Goal: Task Accomplishment & Management: Manage account settings

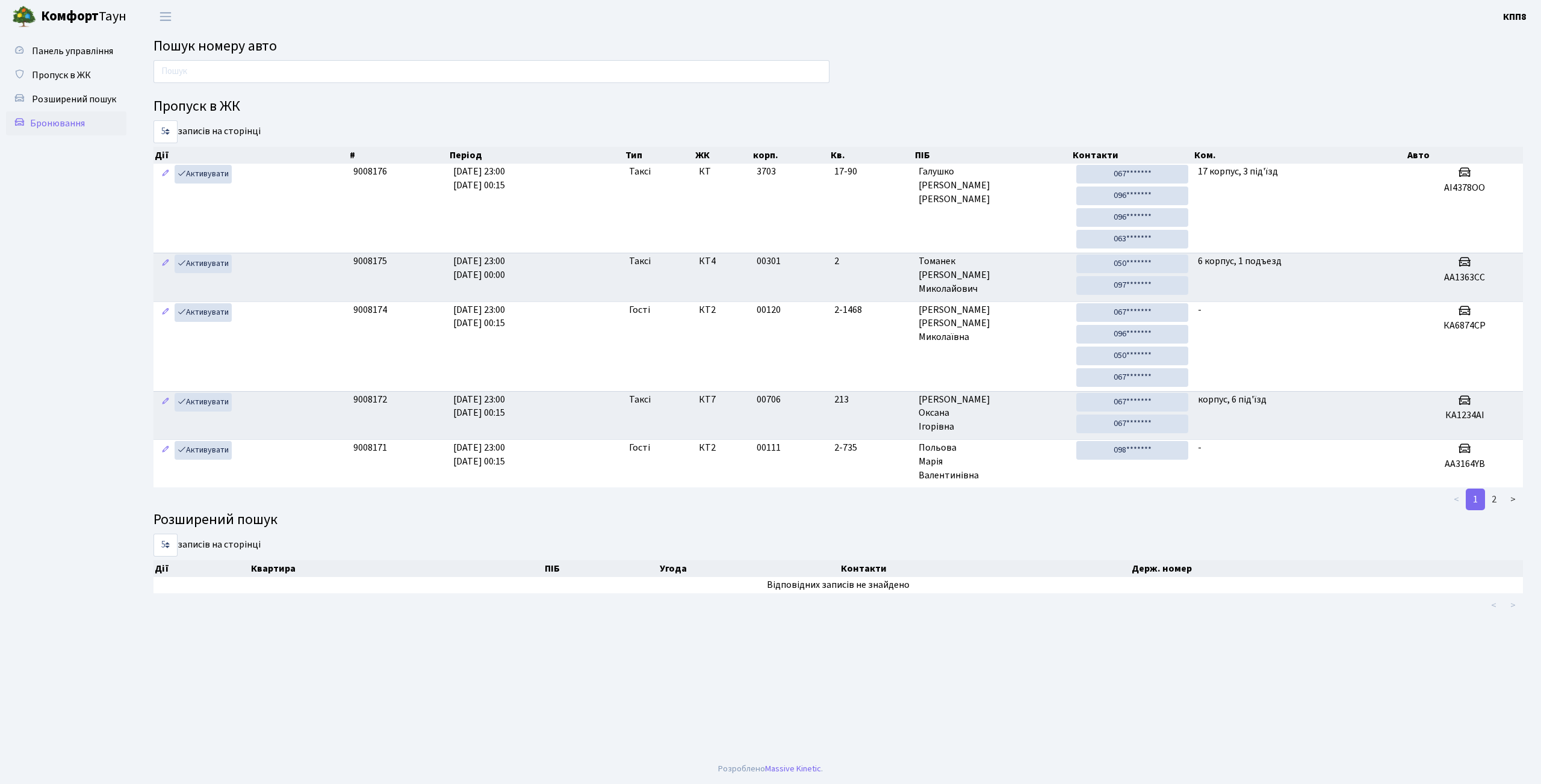
click at [62, 130] on link "Бронювання" at bounding box center [66, 123] width 121 height 24
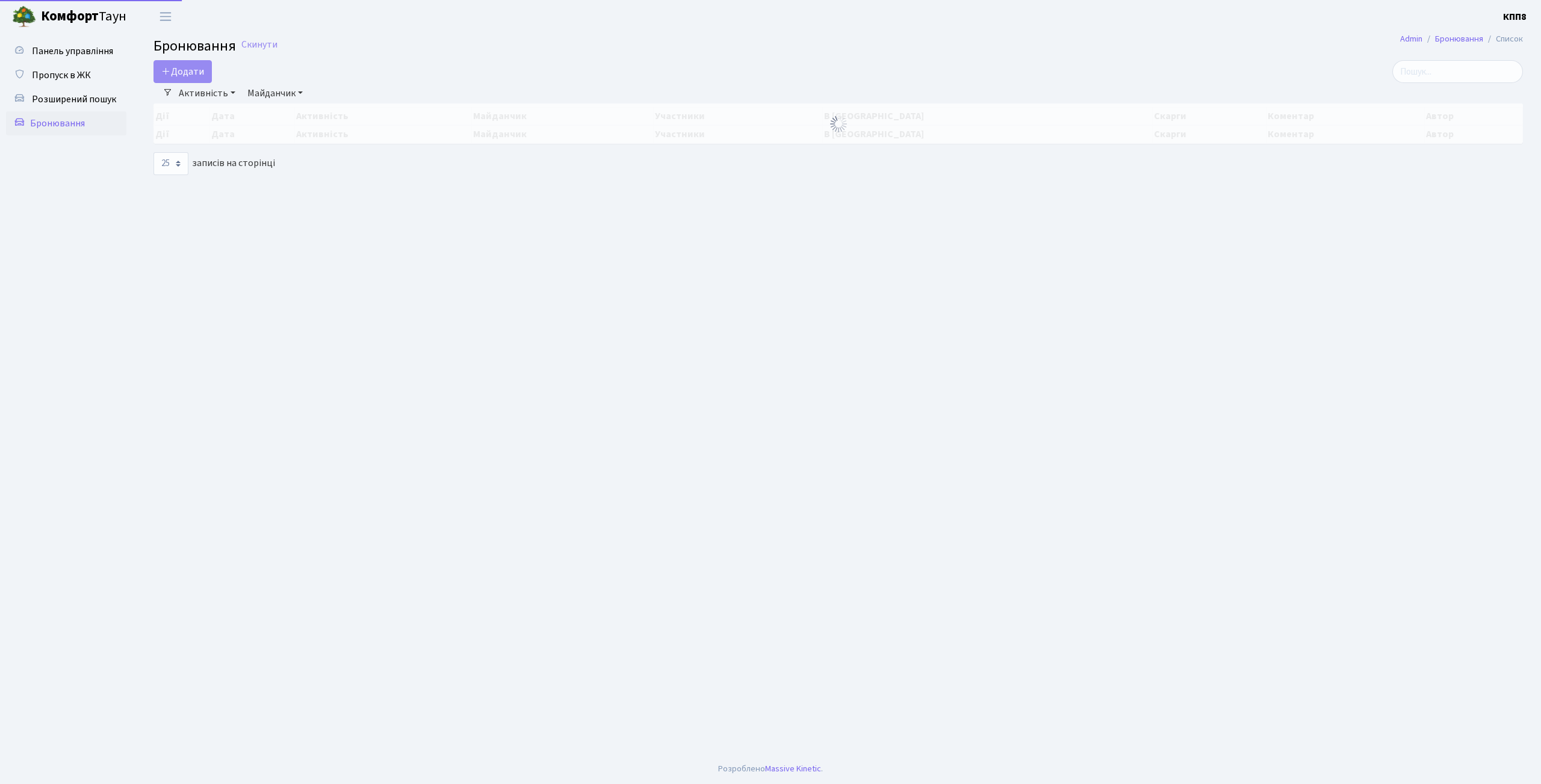
select select "25"
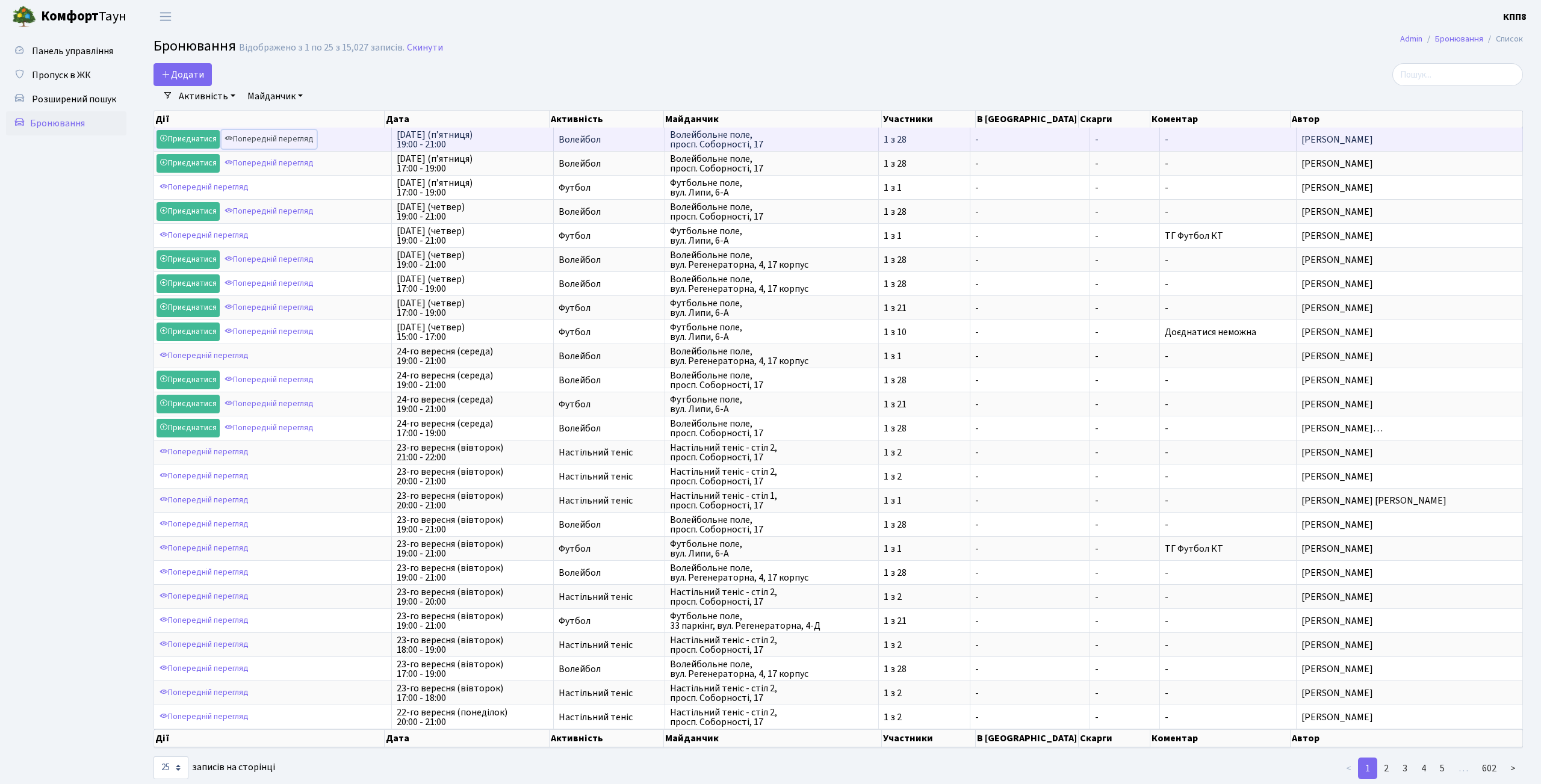
click at [270, 141] on link "Попередній перегляд" at bounding box center [269, 139] width 95 height 19
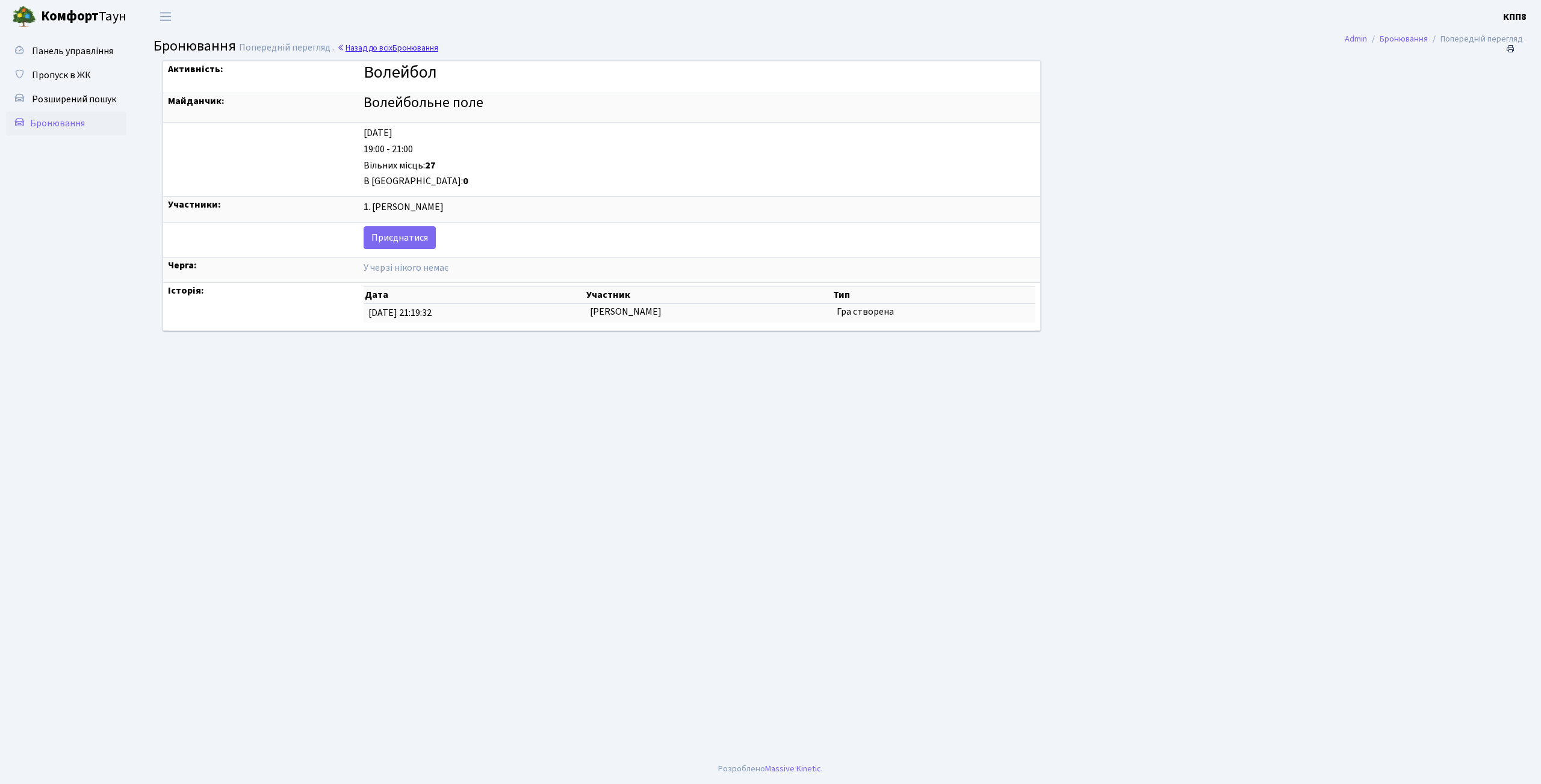
click at [404, 49] on span "Бронювання" at bounding box center [415, 47] width 46 height 11
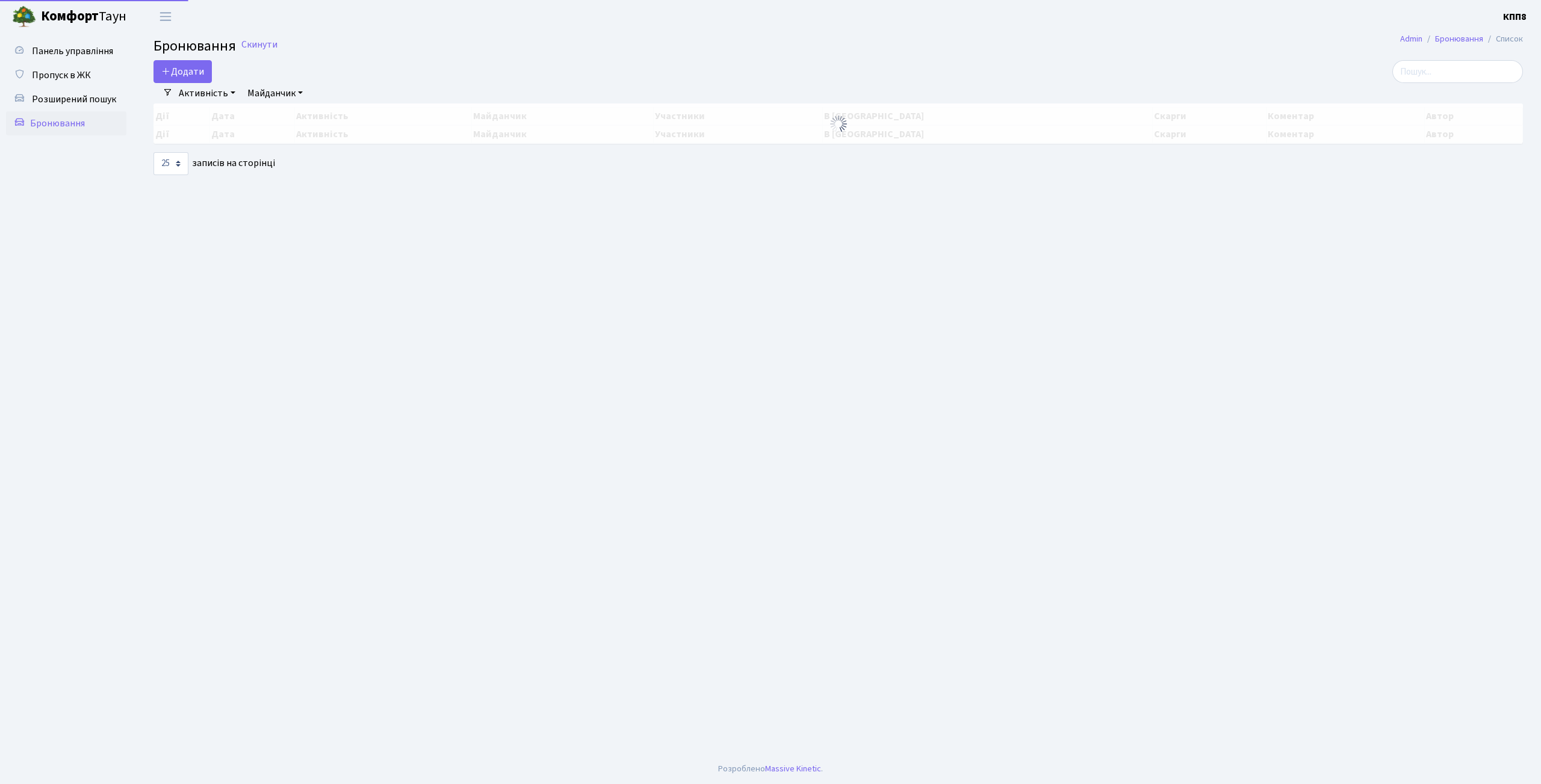
select select "25"
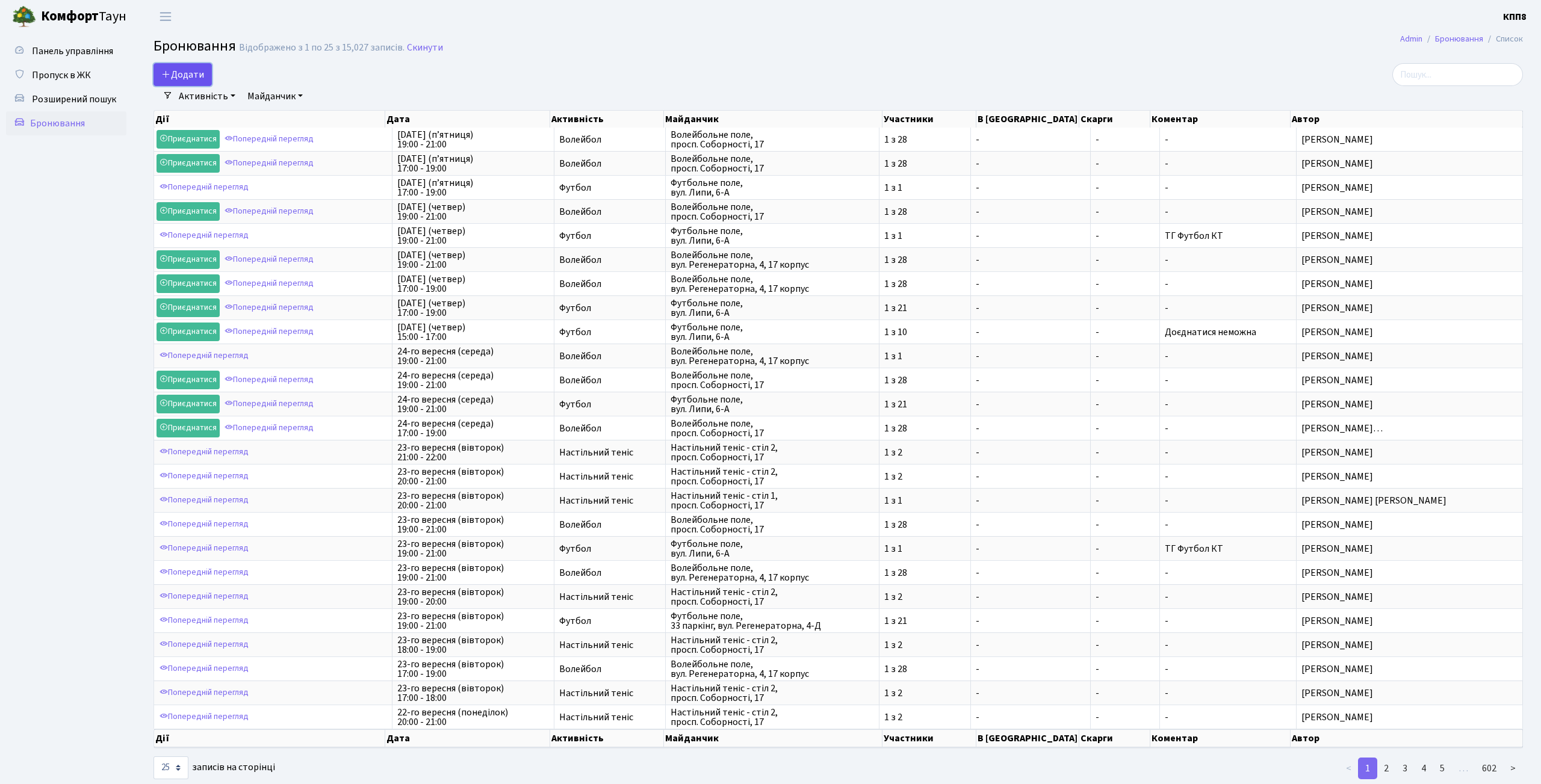
click at [200, 67] on button "Додати" at bounding box center [182, 75] width 59 height 23
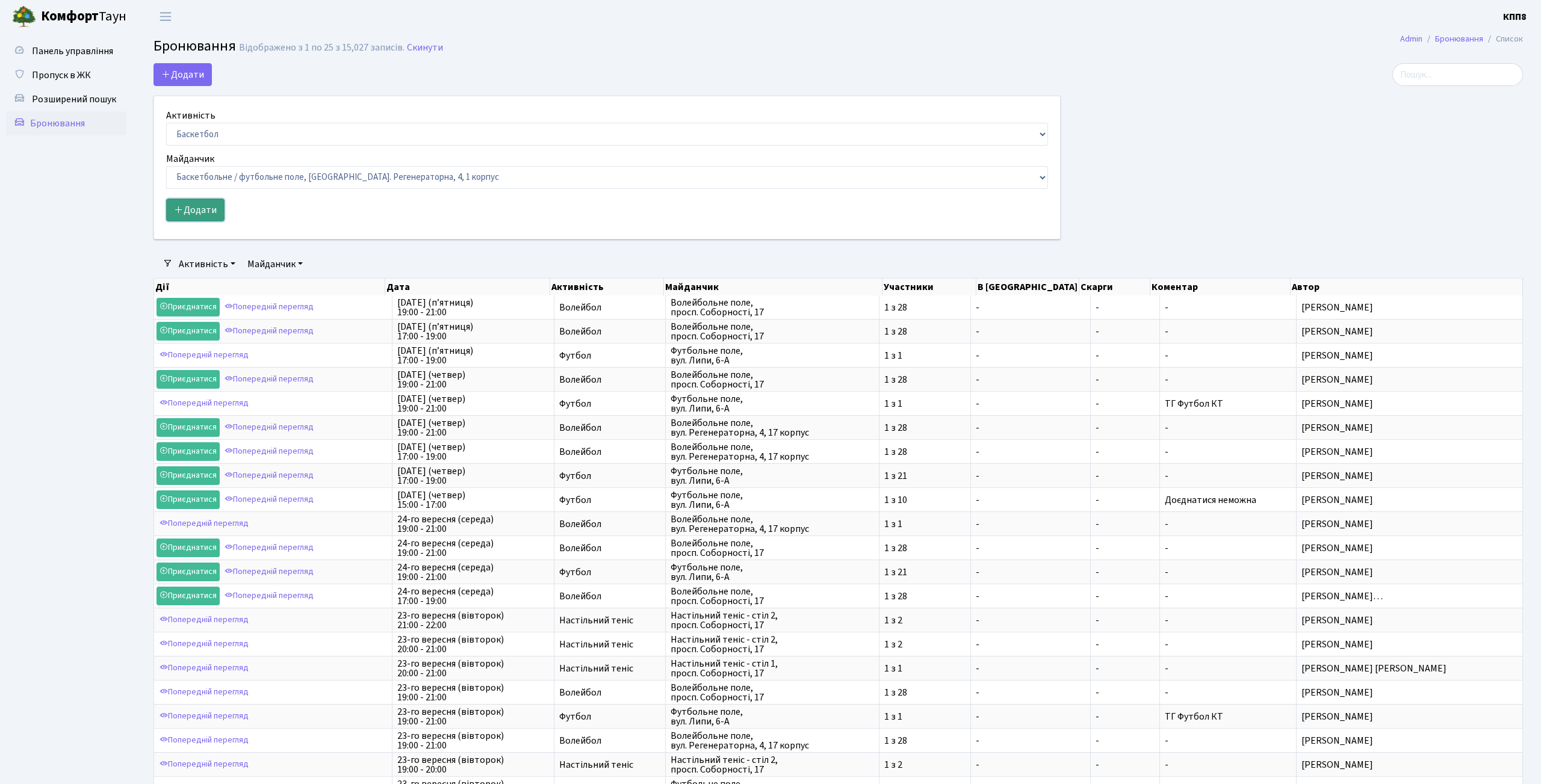
click at [204, 217] on button "Додати" at bounding box center [195, 210] width 59 height 23
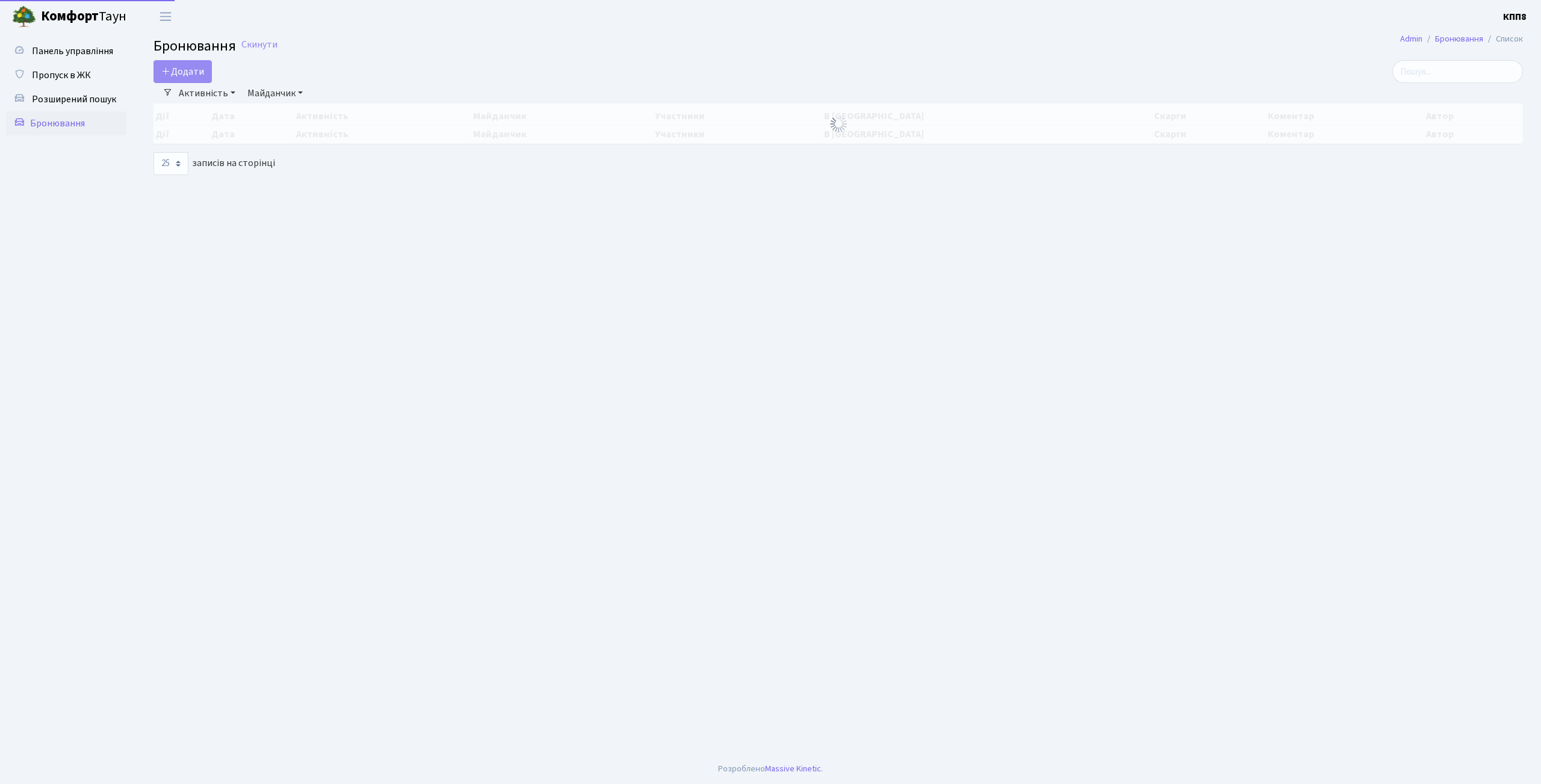
select select "25"
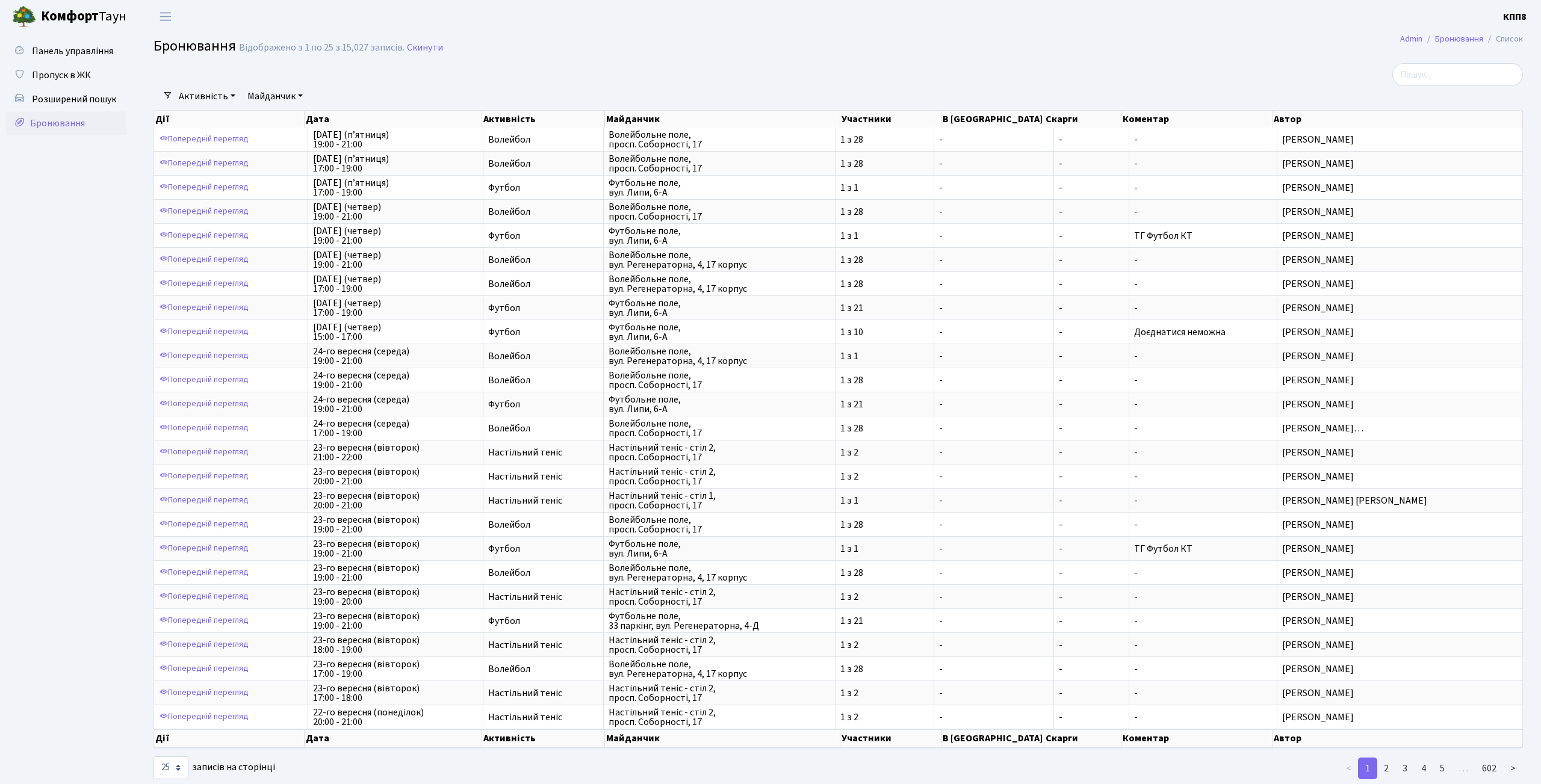
click at [291, 91] on link "Майданчик" at bounding box center [275, 96] width 65 height 21
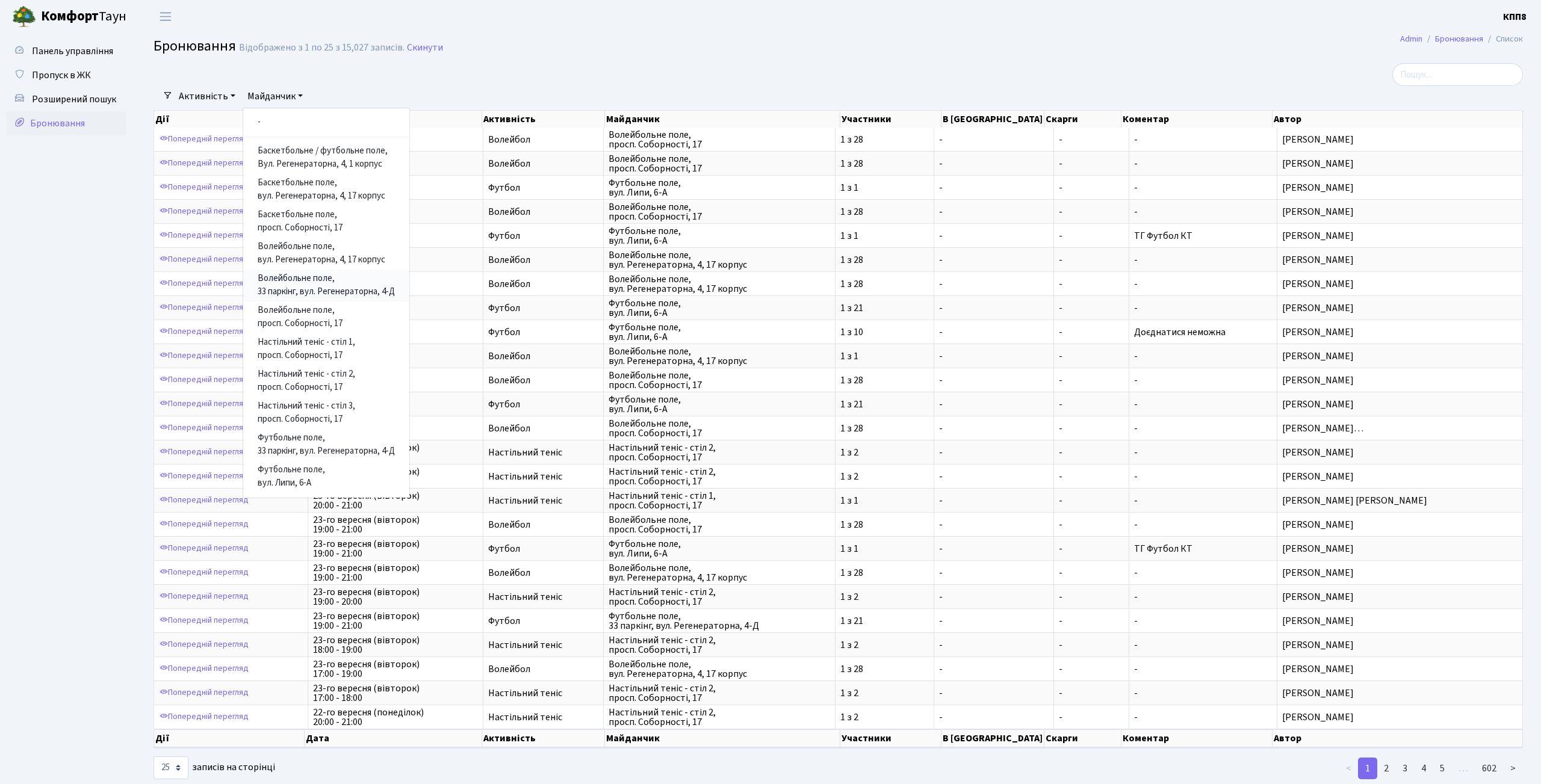
scroll to position [27, 0]
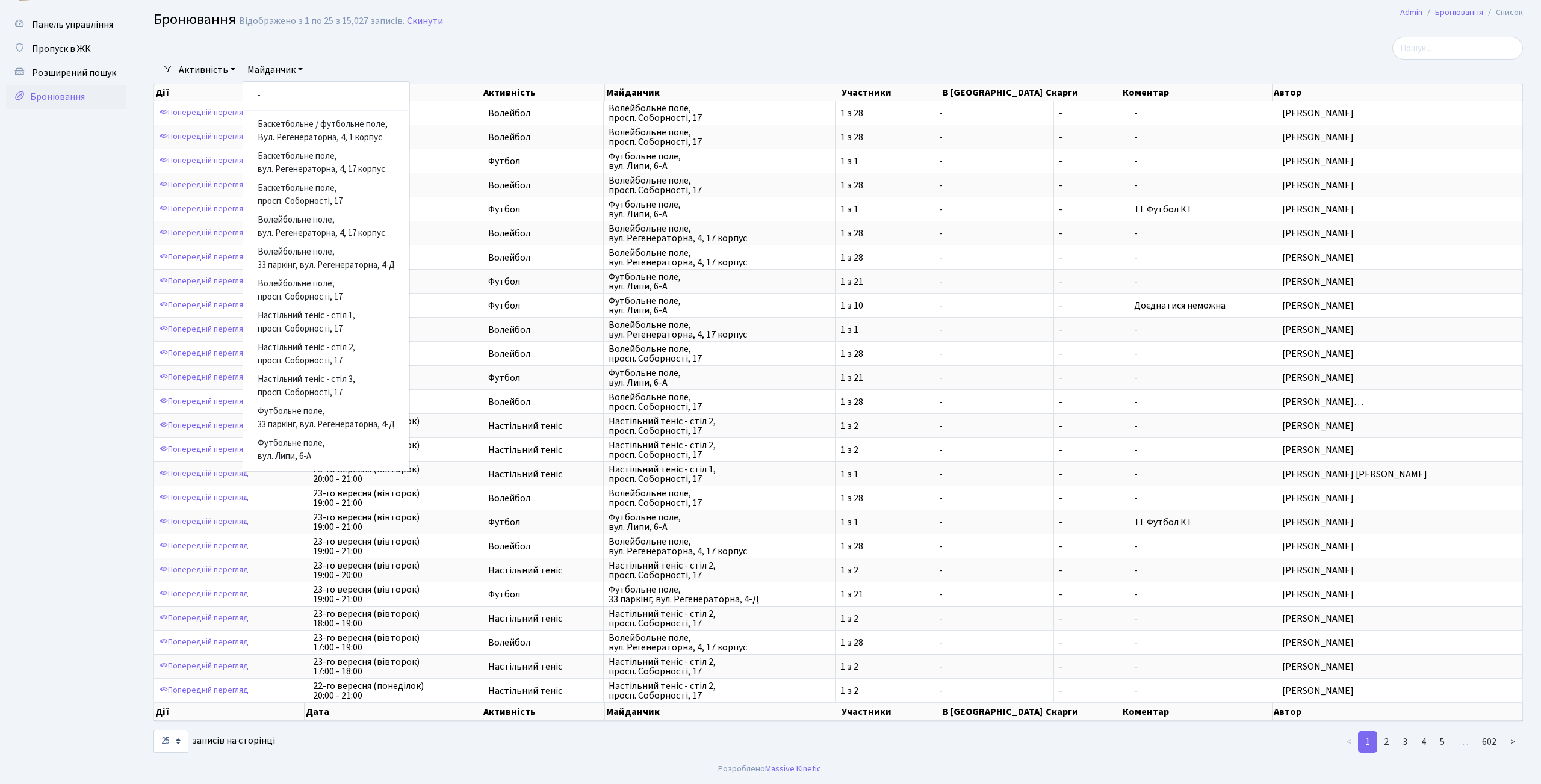
click at [125, 410] on ul "Панель управління Пропуск в ЖК Розширений пошук Бронювання" at bounding box center [66, 380] width 121 height 735
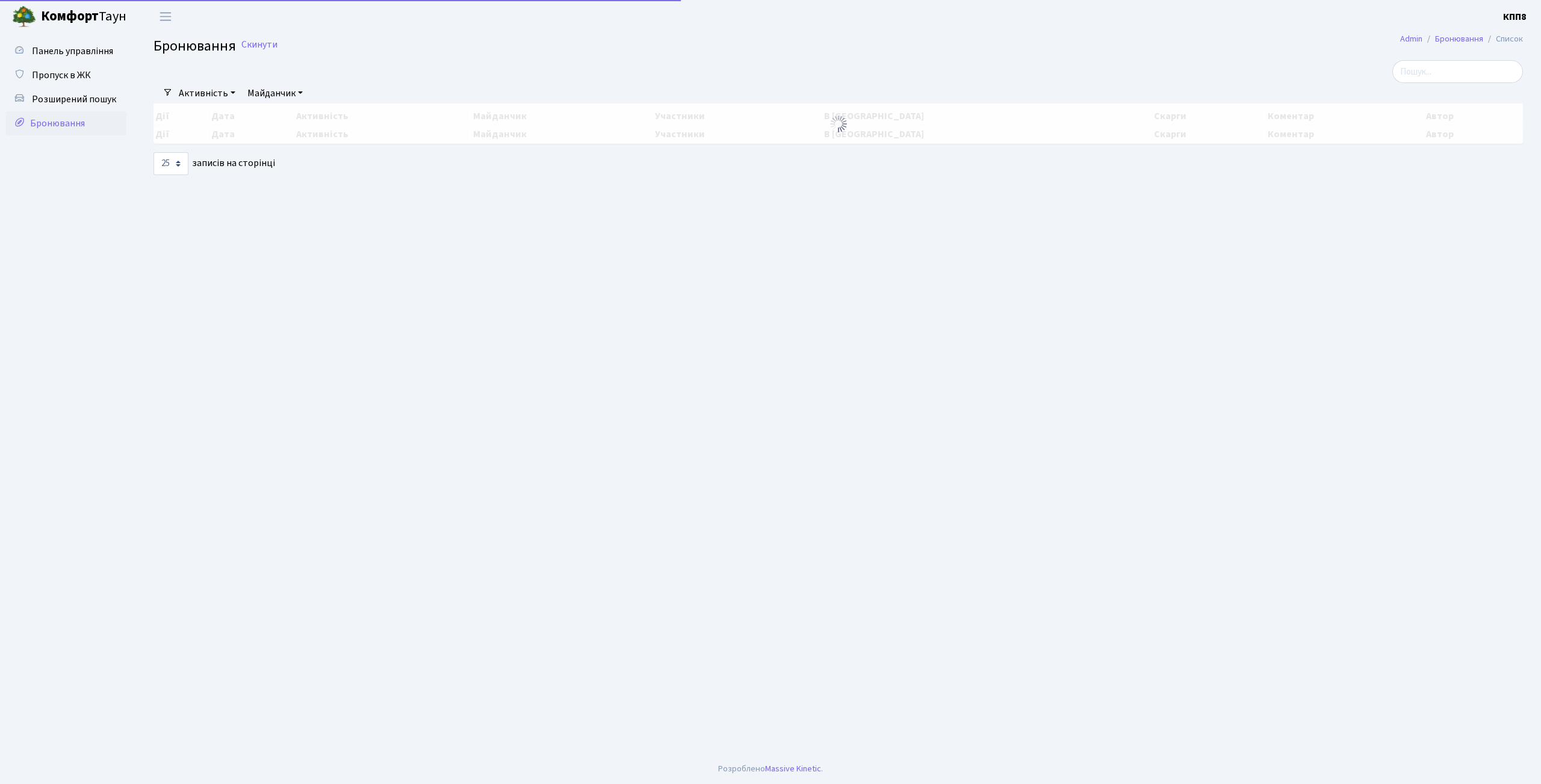
select select "25"
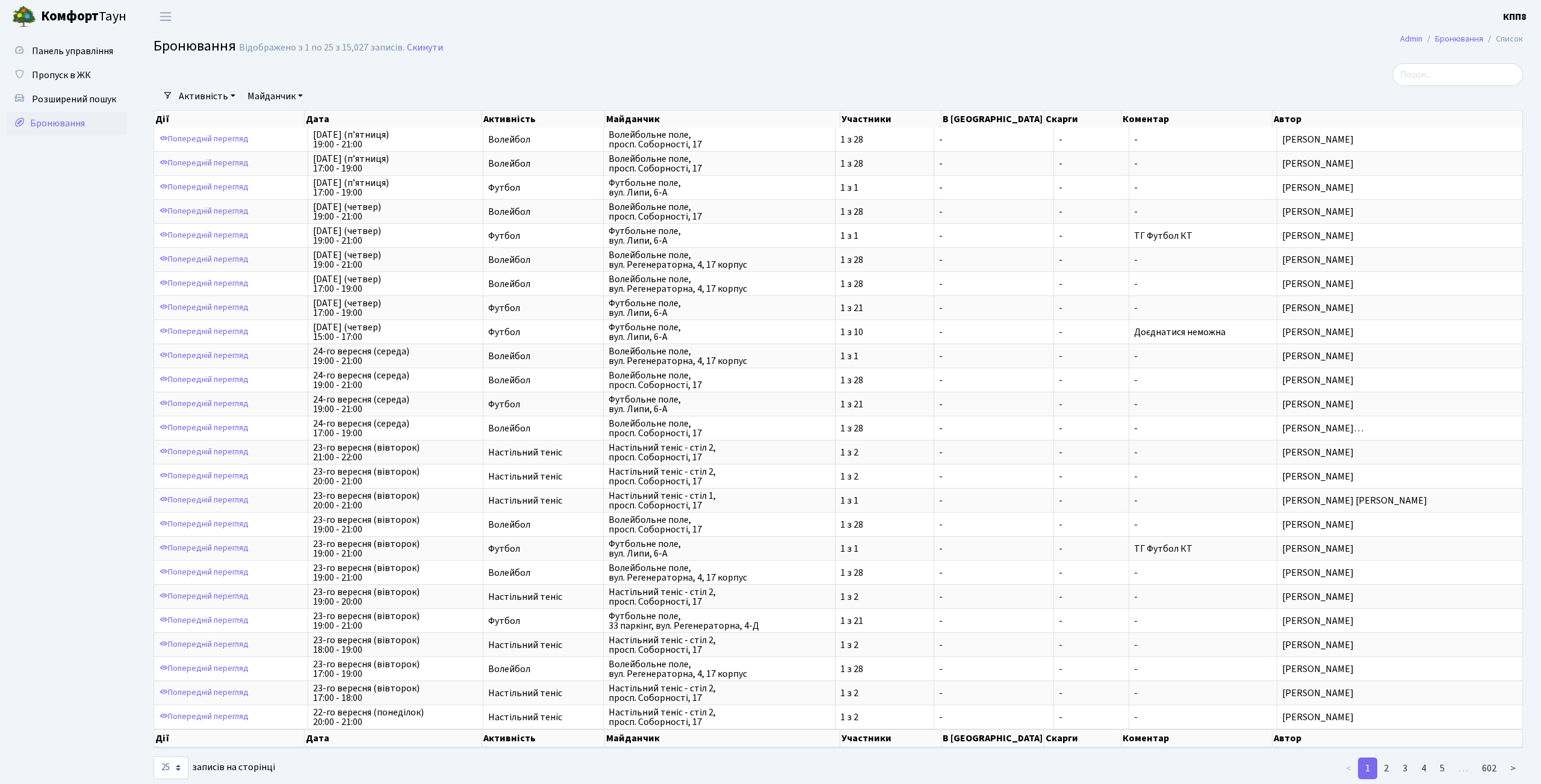
click at [280, 97] on link "Майданчик" at bounding box center [275, 96] width 65 height 21
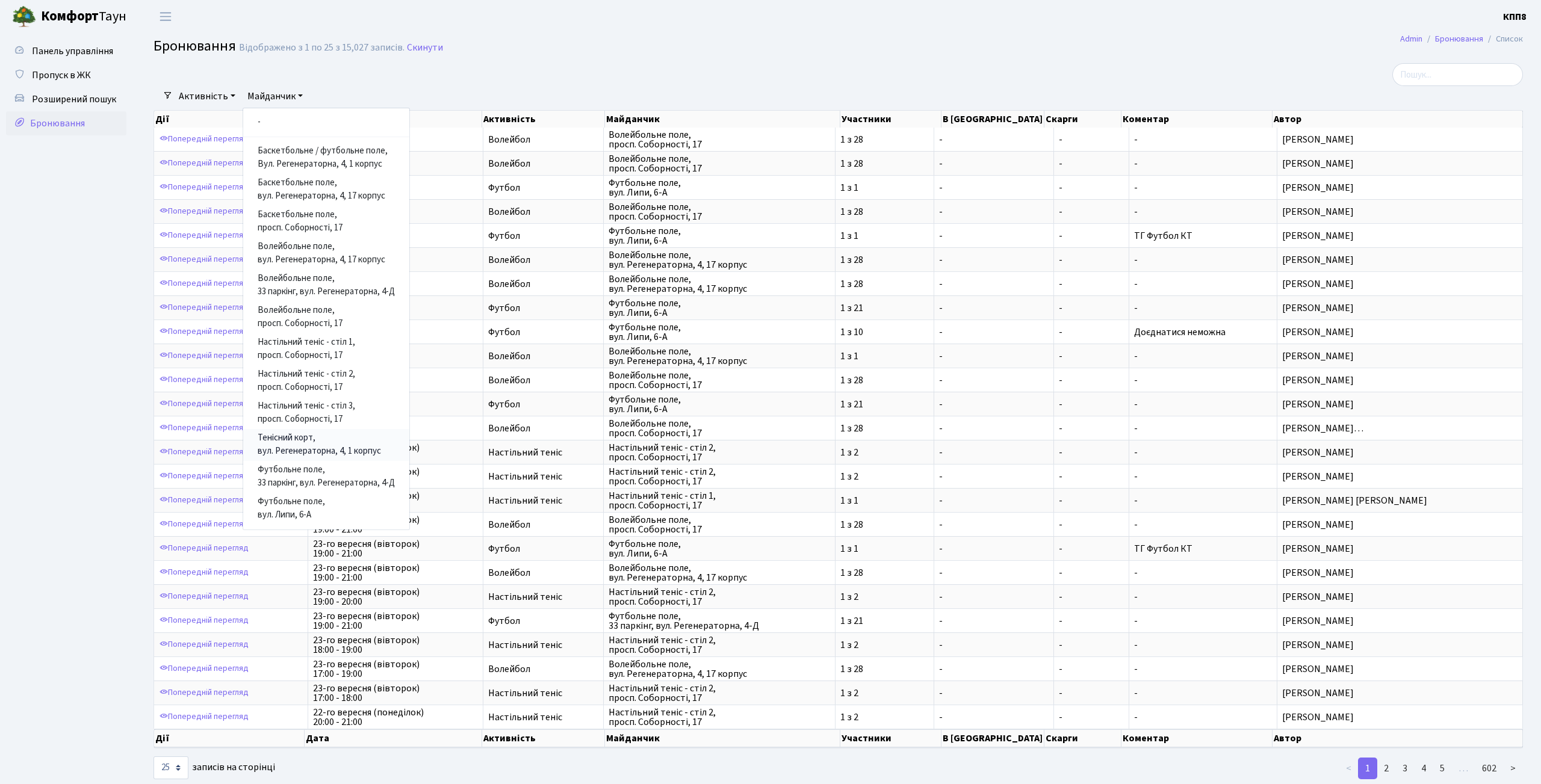
click at [314, 441] on link "Тенісний корт, вул. Регенераторна, 4, 1 корпус" at bounding box center [326, 445] width 166 height 32
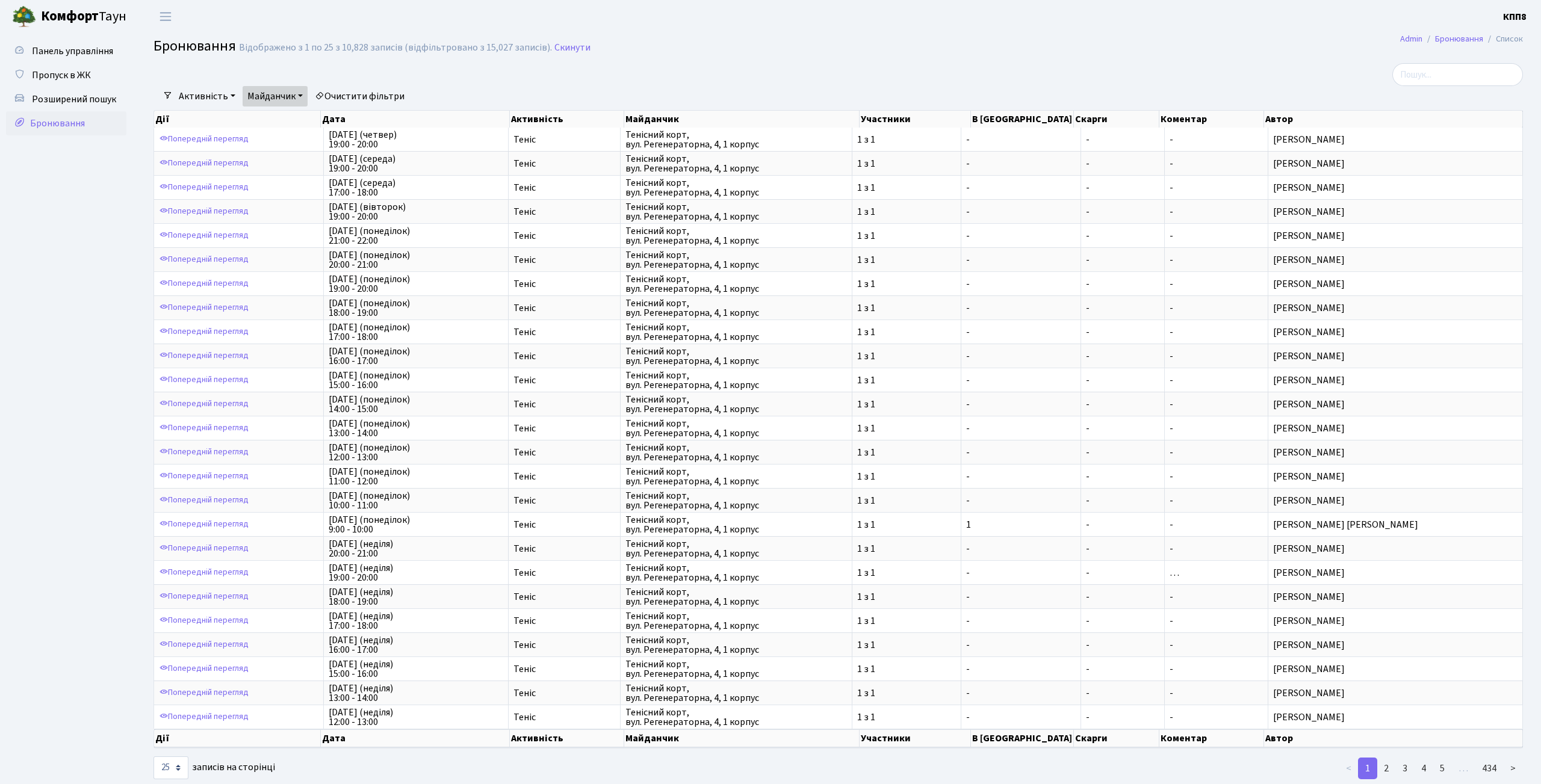
click at [390, 100] on link "Очистити фільтри" at bounding box center [359, 96] width 99 height 21
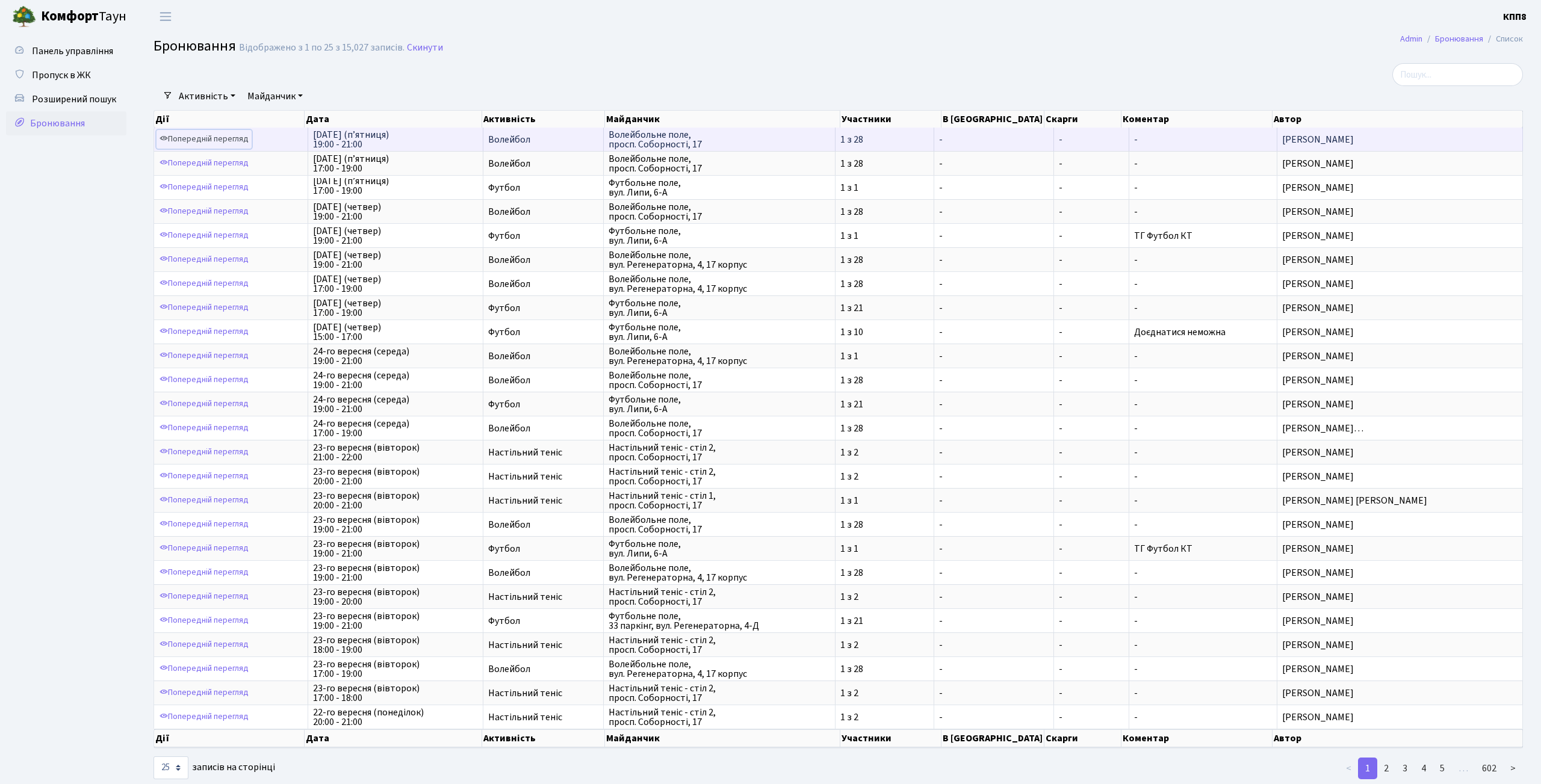
click at [202, 136] on link "Попередній перегляд" at bounding box center [204, 139] width 95 height 19
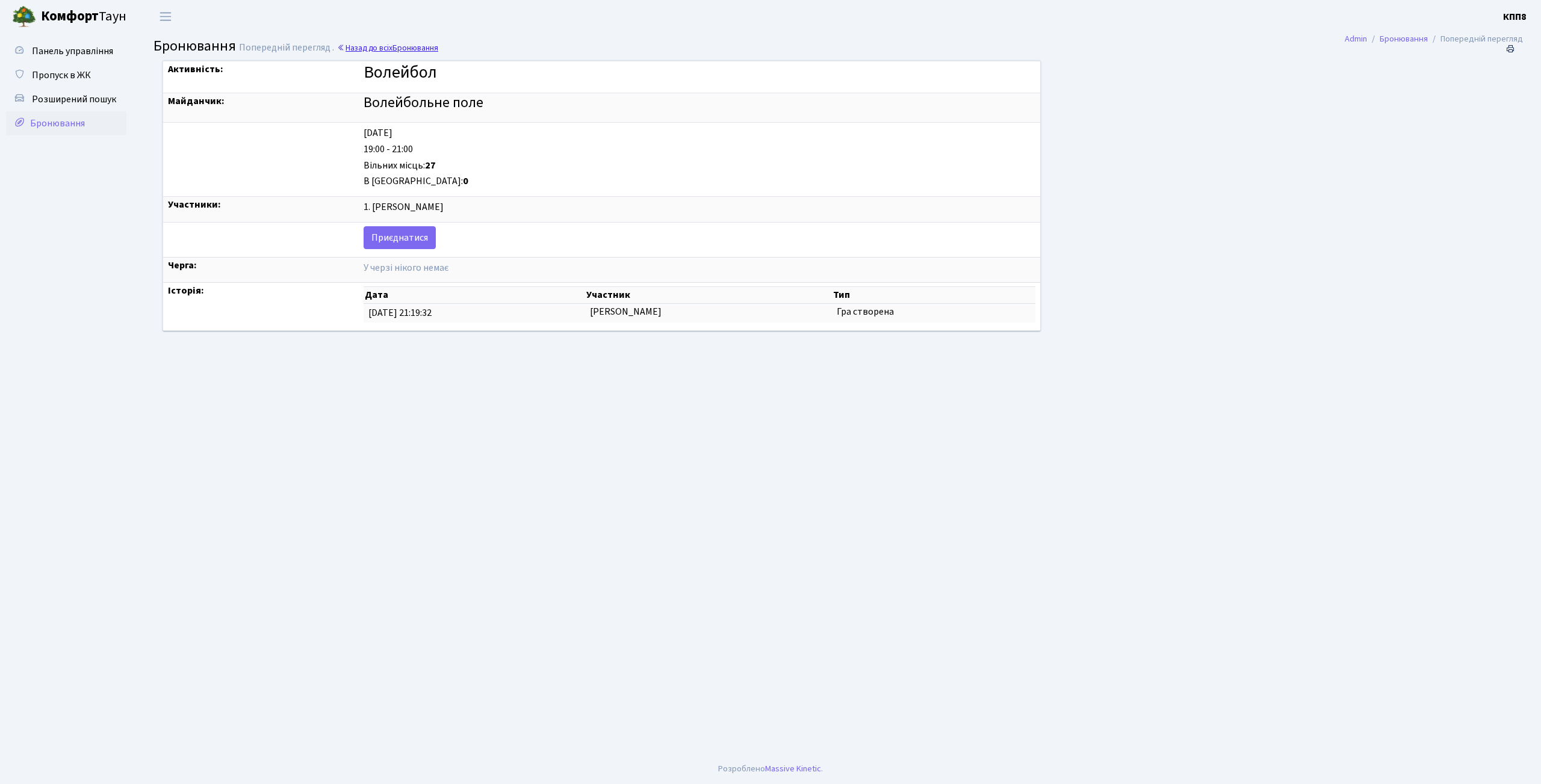
click at [384, 48] on link "Назад до всіх Бронювання" at bounding box center [388, 47] width 101 height 11
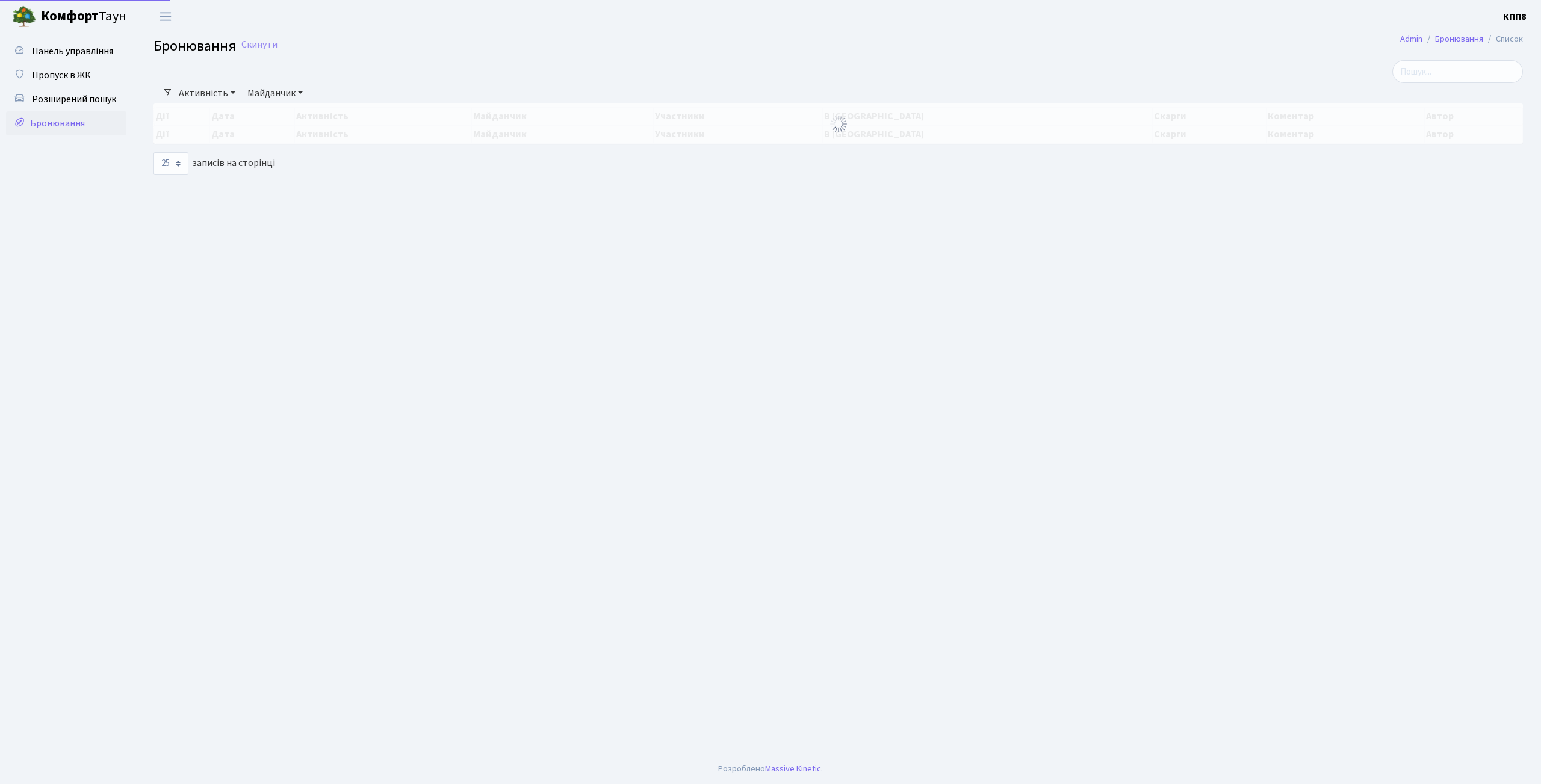
select select "25"
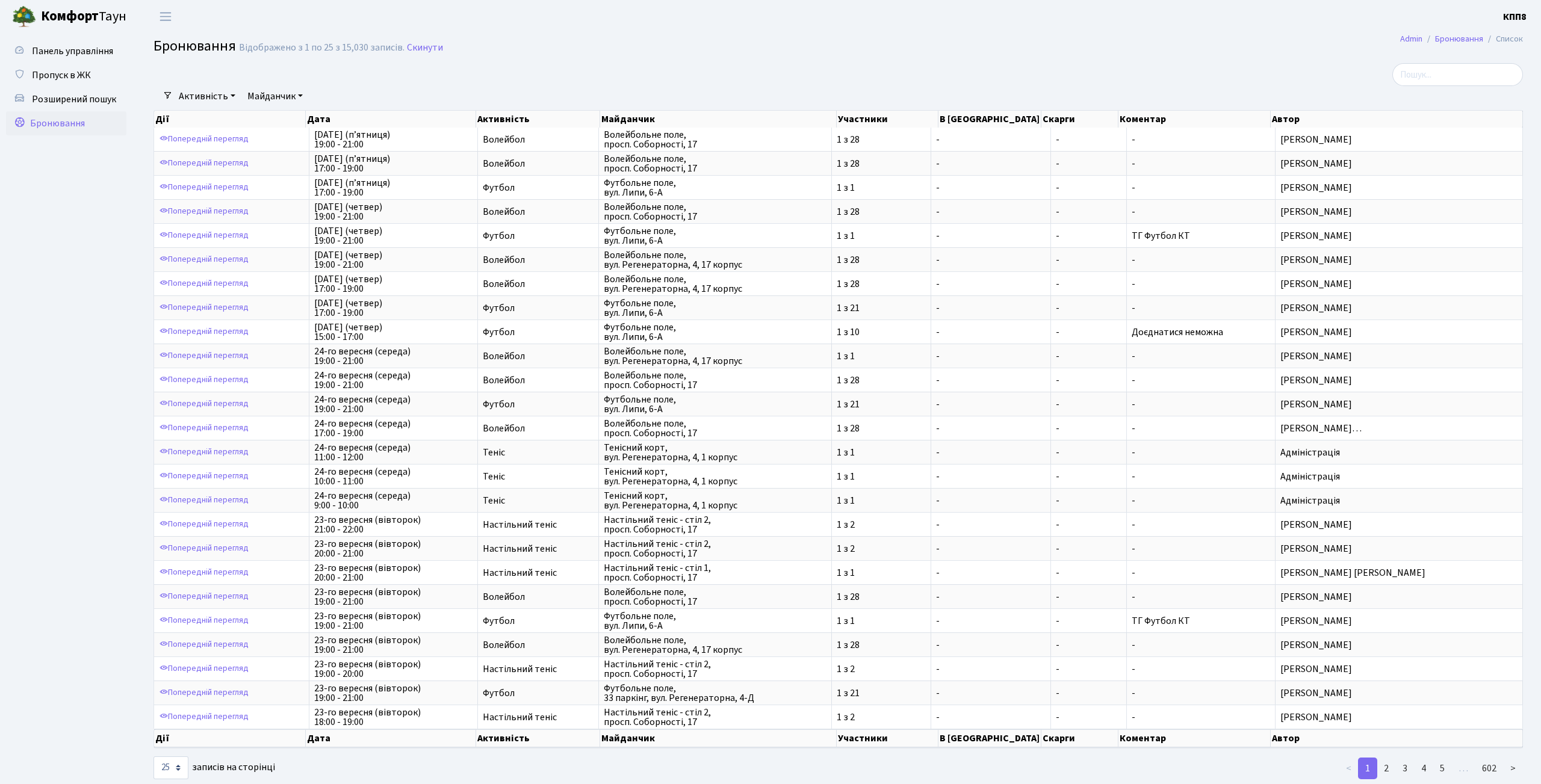
click at [107, 290] on ul "Панель управління Пропуск в ЖК Розширений пошук Бронювання" at bounding box center [66, 407] width 121 height 735
click at [523, 107] on div "Дії Дата Активність Майданчик Участники В черзі Скарги Коментар Автор" at bounding box center [838, 117] width 1369 height 21
